Goal: Task Accomplishment & Management: Manage account settings

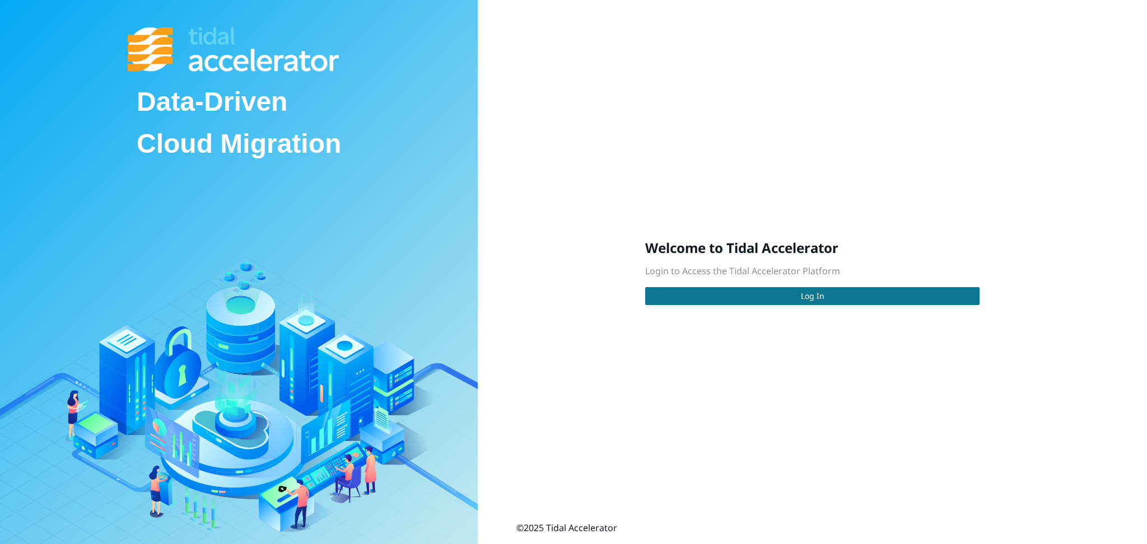
click at [816, 298] on span "Log In" at bounding box center [813, 296] width 24 height 12
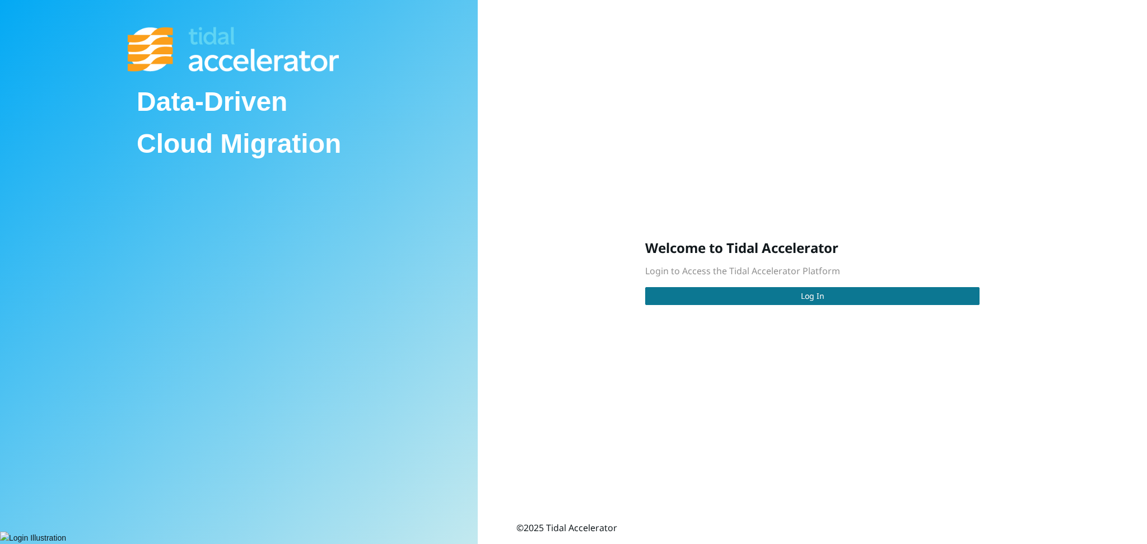
click at [808, 300] on span "Log In" at bounding box center [813, 296] width 24 height 12
